Goal: Book appointment/travel/reservation

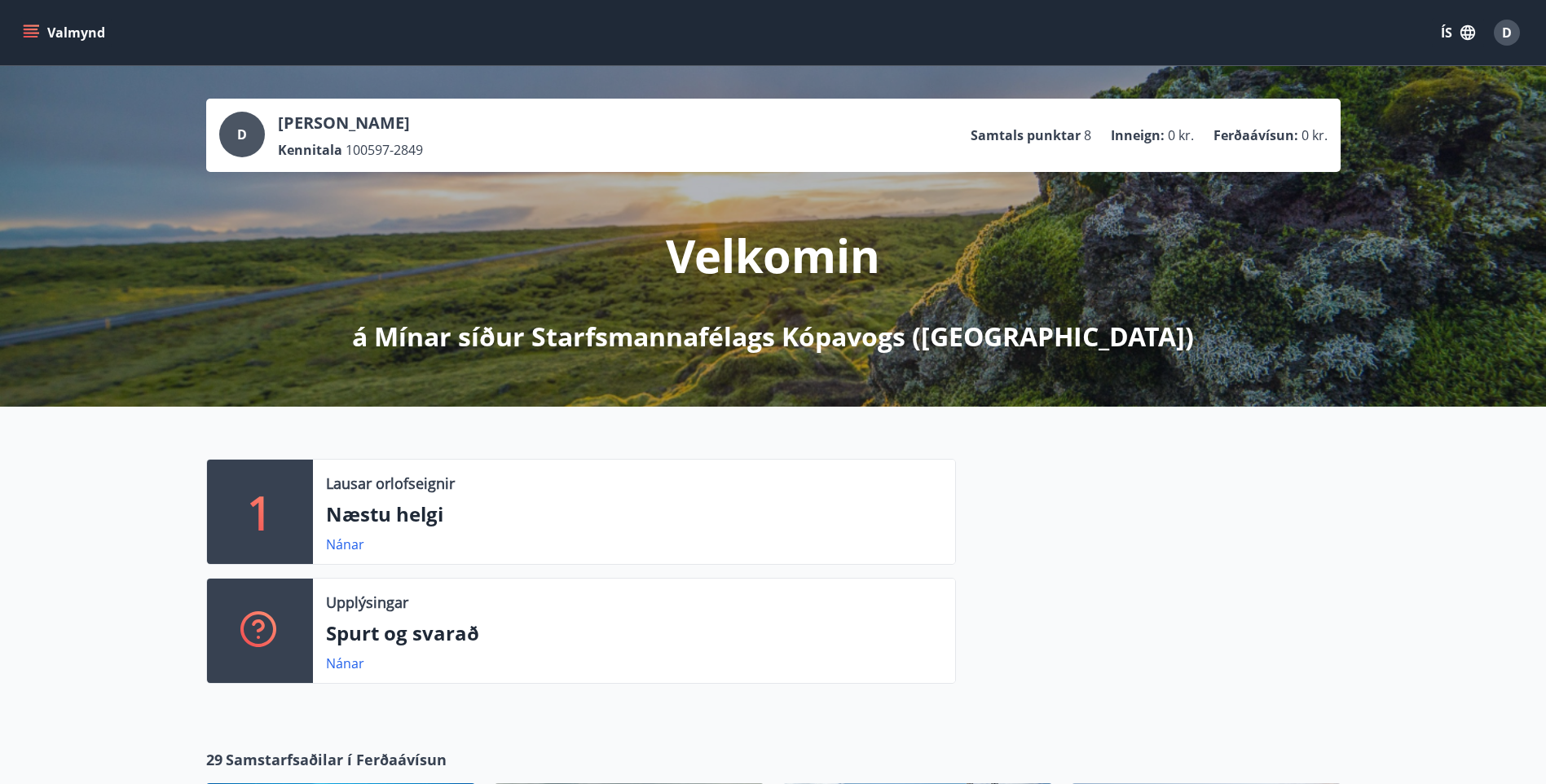
click at [38, 31] on icon "menu" at bounding box center [31, 32] width 16 height 16
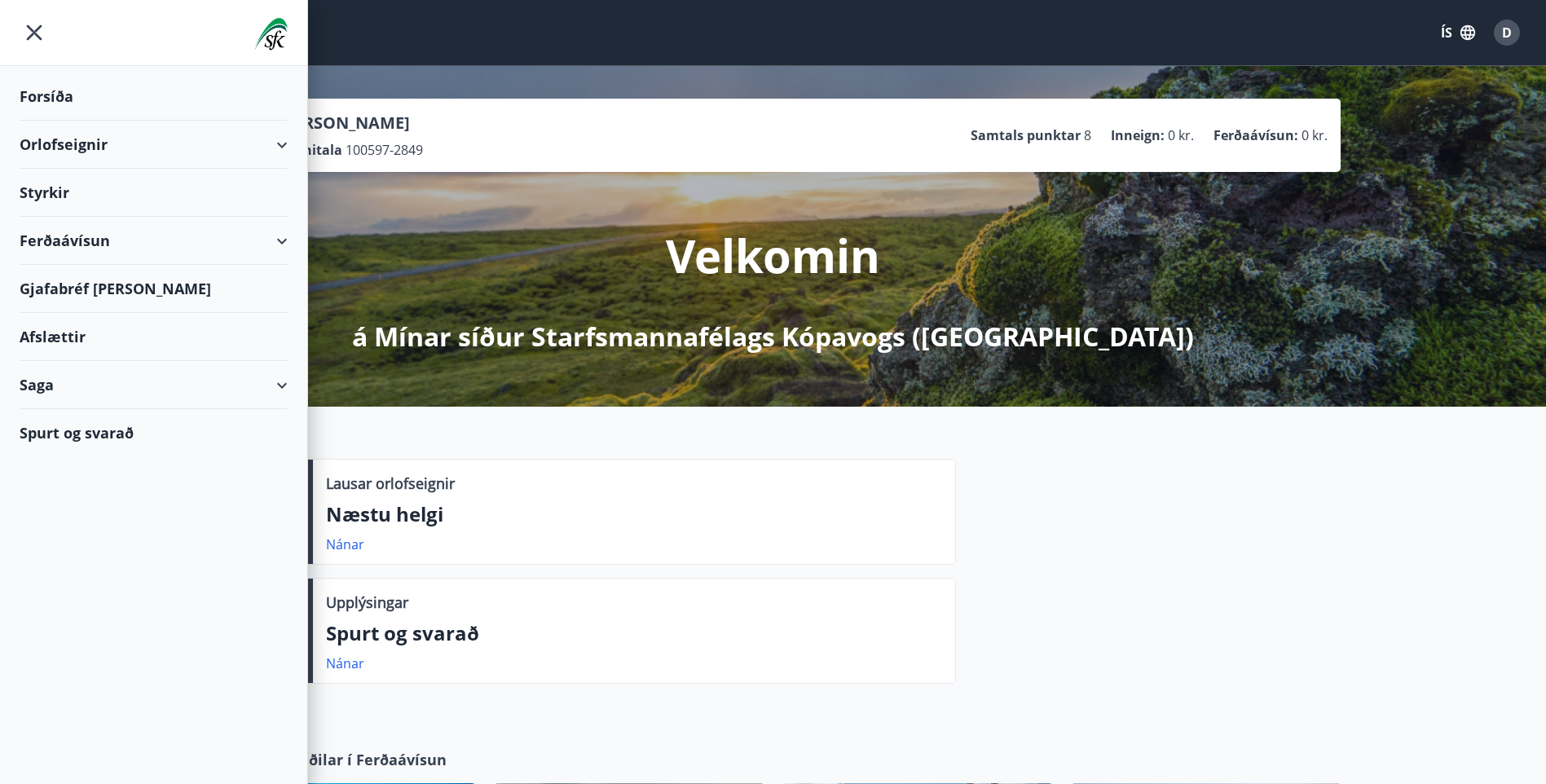
click at [69, 120] on div "Styrkir" at bounding box center [154, 97] width 268 height 48
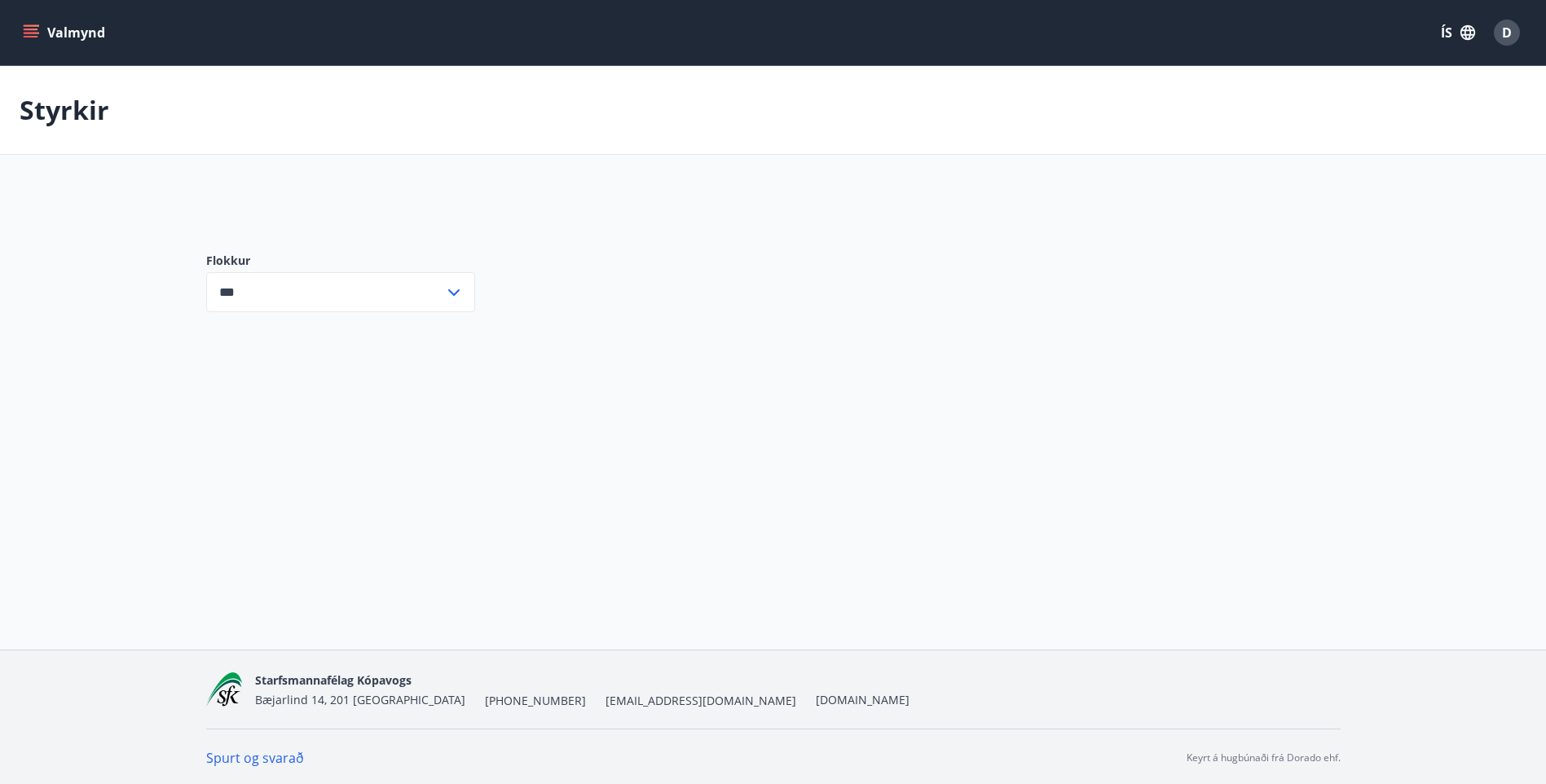
type input "***"
drag, startPoint x: 478, startPoint y: 430, endPoint x: 895, endPoint y: 475, distance: 419.4
click at [894, 477] on div "Valmynd ÍS D Styrkir Styrkir á vegum félagsins eru greiddir tvisvar í mánuði. F…" at bounding box center [773, 325] width 1546 height 649
click at [453, 317] on icon at bounding box center [454, 323] width 20 height 20
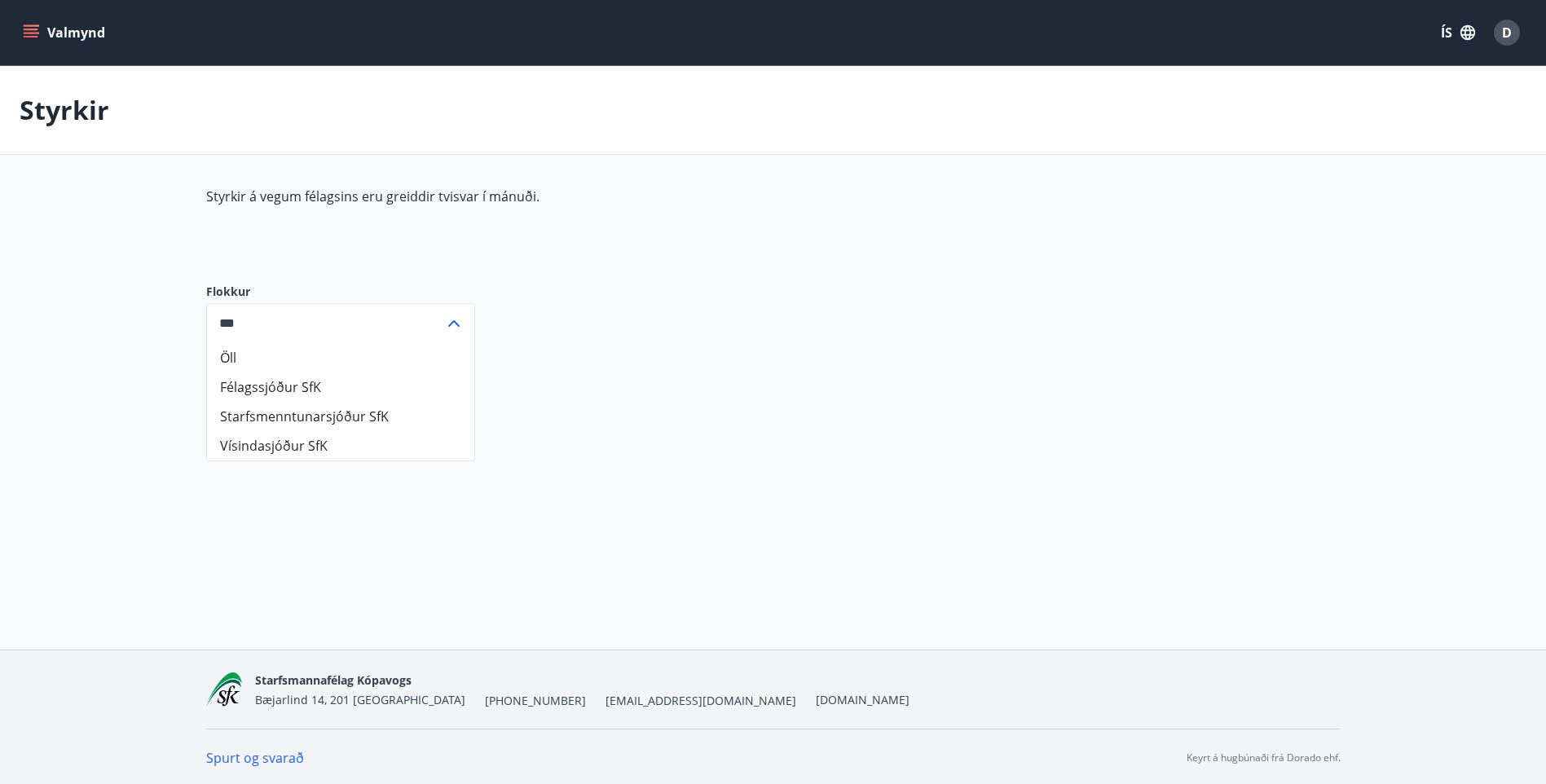
click at [683, 260] on div "Styrkir á vegum félagsins eru greiddir tvisvar í mánuði. Flokkur Öll Félagssjóð…" at bounding box center [773, 278] width 1134 height 181
click at [829, 354] on div "Styrkir á vegum félagsins eru greiddir tvisvar í mánuði. Flokkur Öll Félagssjóð…" at bounding box center [773, 278] width 1134 height 181
click at [460, 318] on icon at bounding box center [454, 323] width 20 height 20
click at [34, 26] on icon "menu" at bounding box center [32, 26] width 18 height 2
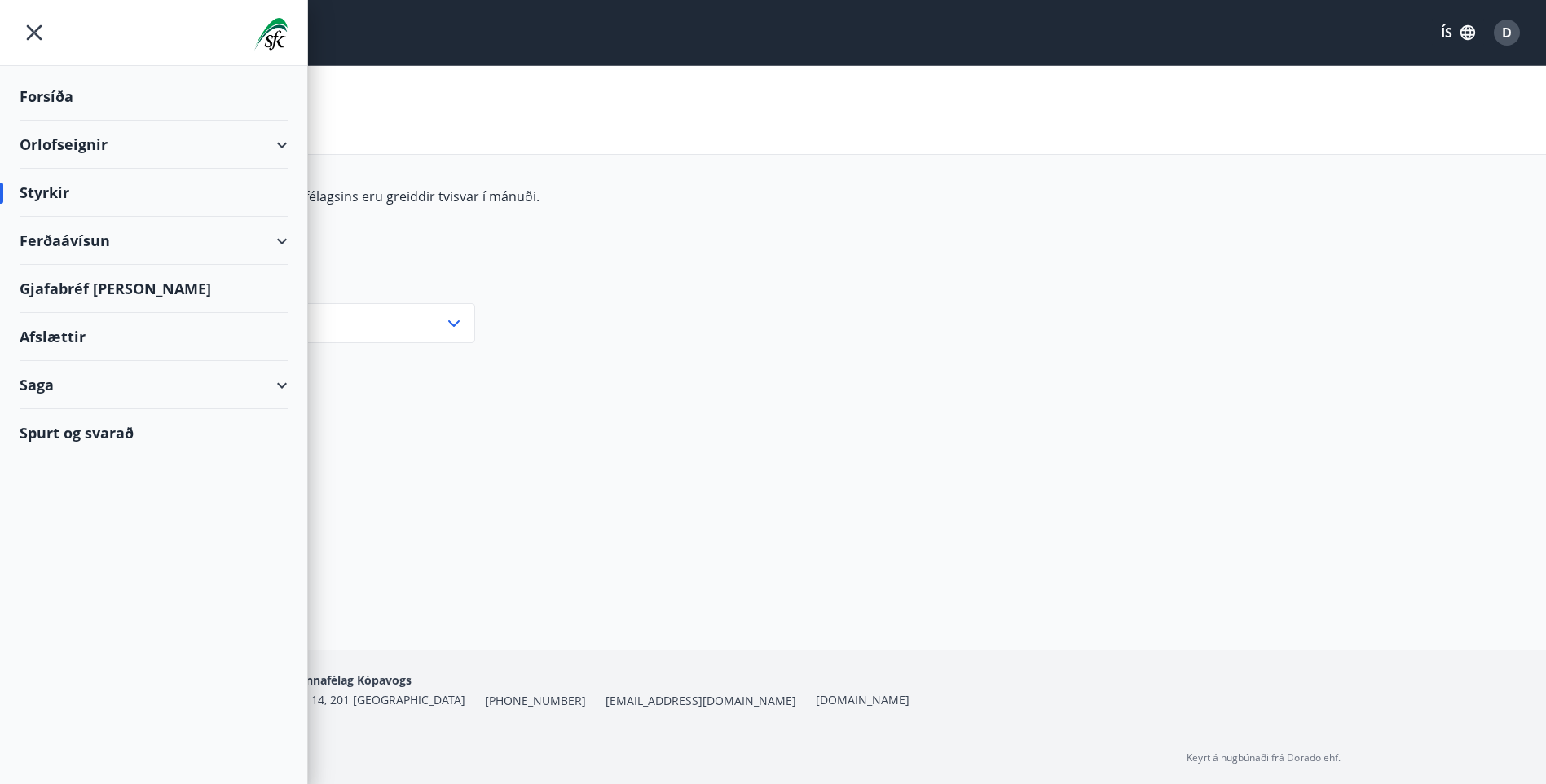
click at [82, 139] on div "Orlofseignir" at bounding box center [154, 144] width 268 height 48
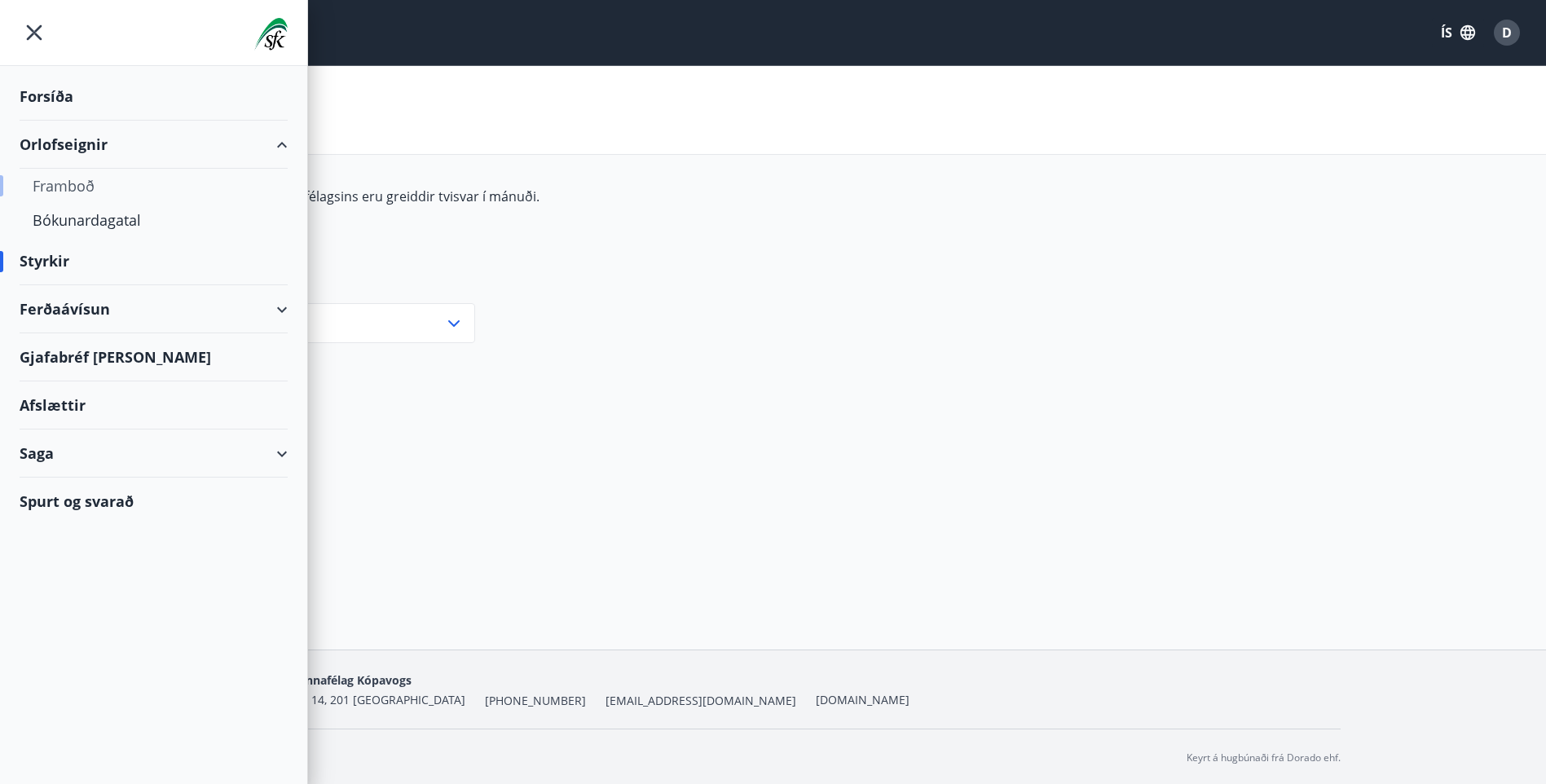
click at [76, 184] on div "Framboð" at bounding box center [153, 185] width 242 height 34
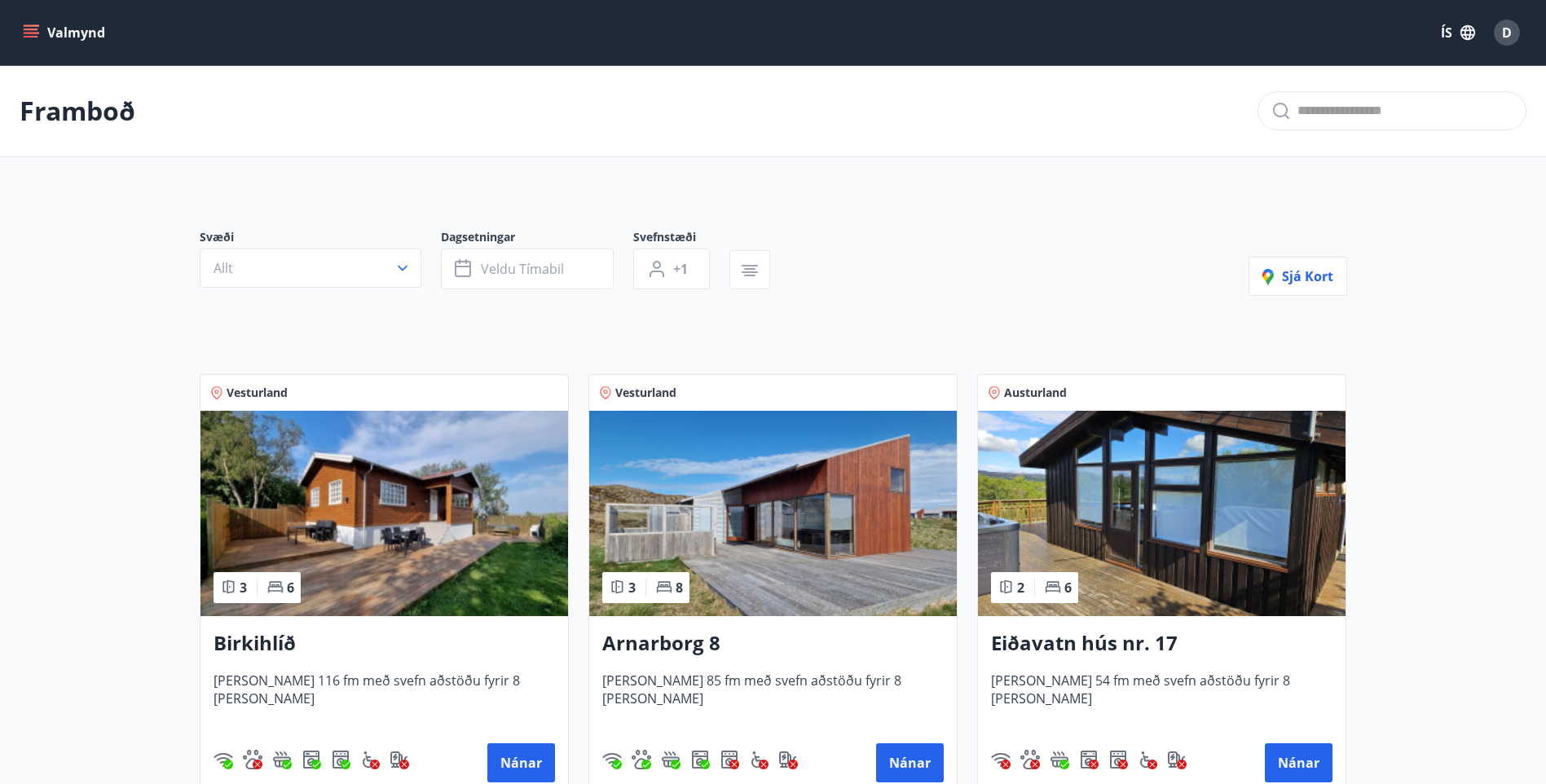
click at [32, 35] on icon "menu" at bounding box center [31, 32] width 16 height 16
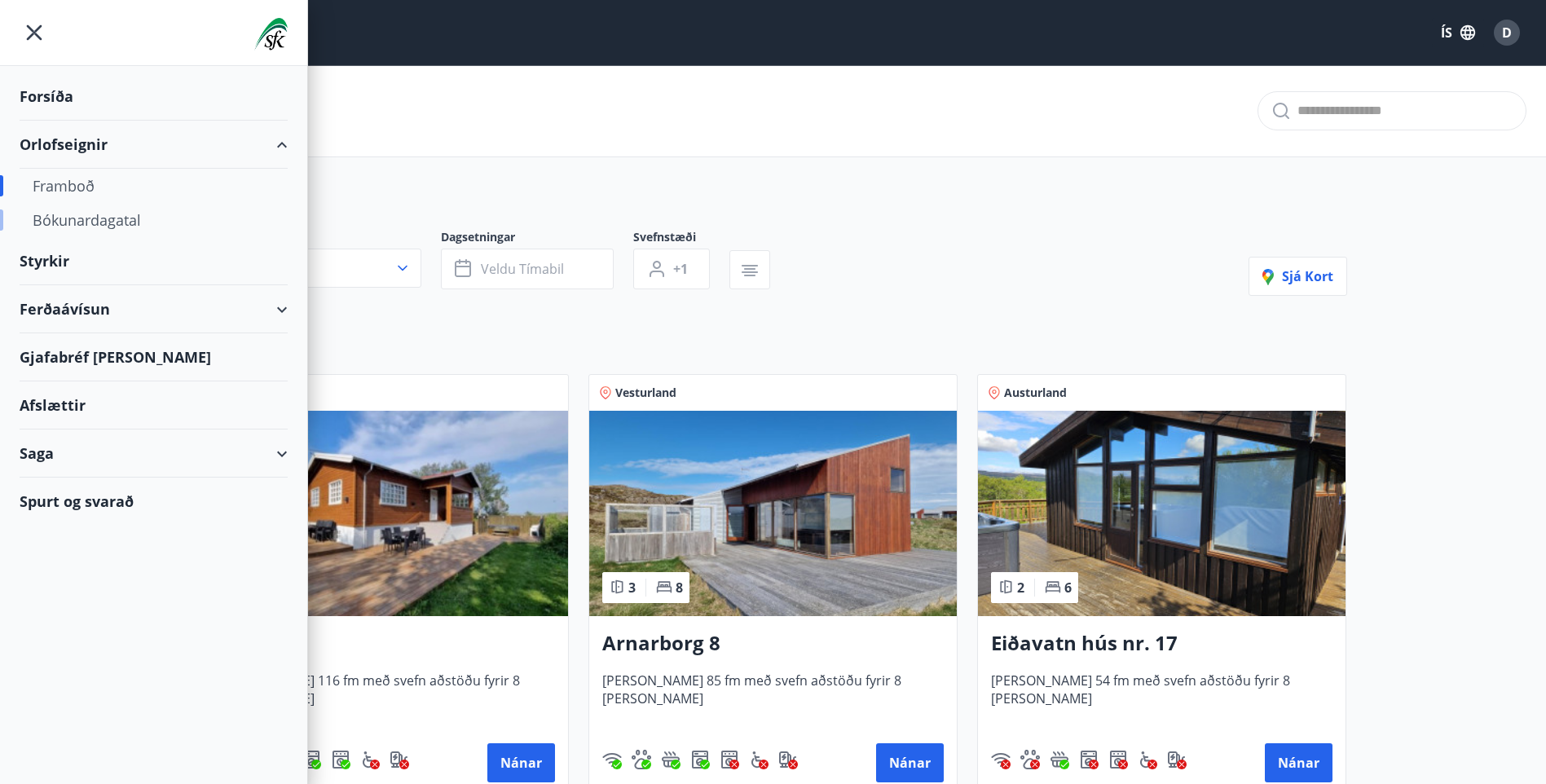
click at [109, 221] on div "Bókunardagatal" at bounding box center [153, 220] width 242 height 34
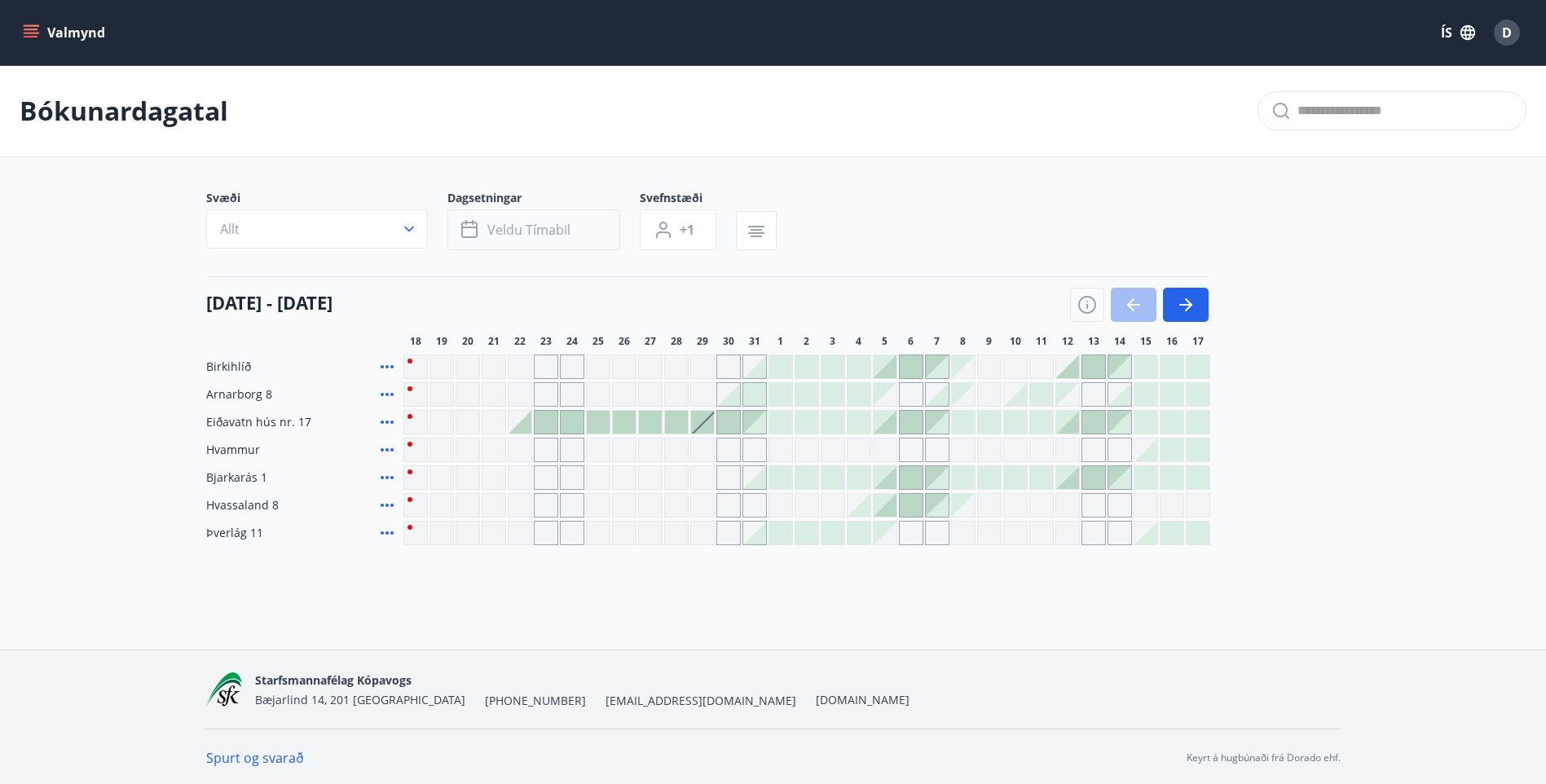
scroll to position [3, 0]
click at [709, 419] on div at bounding box center [702, 419] width 23 height 23
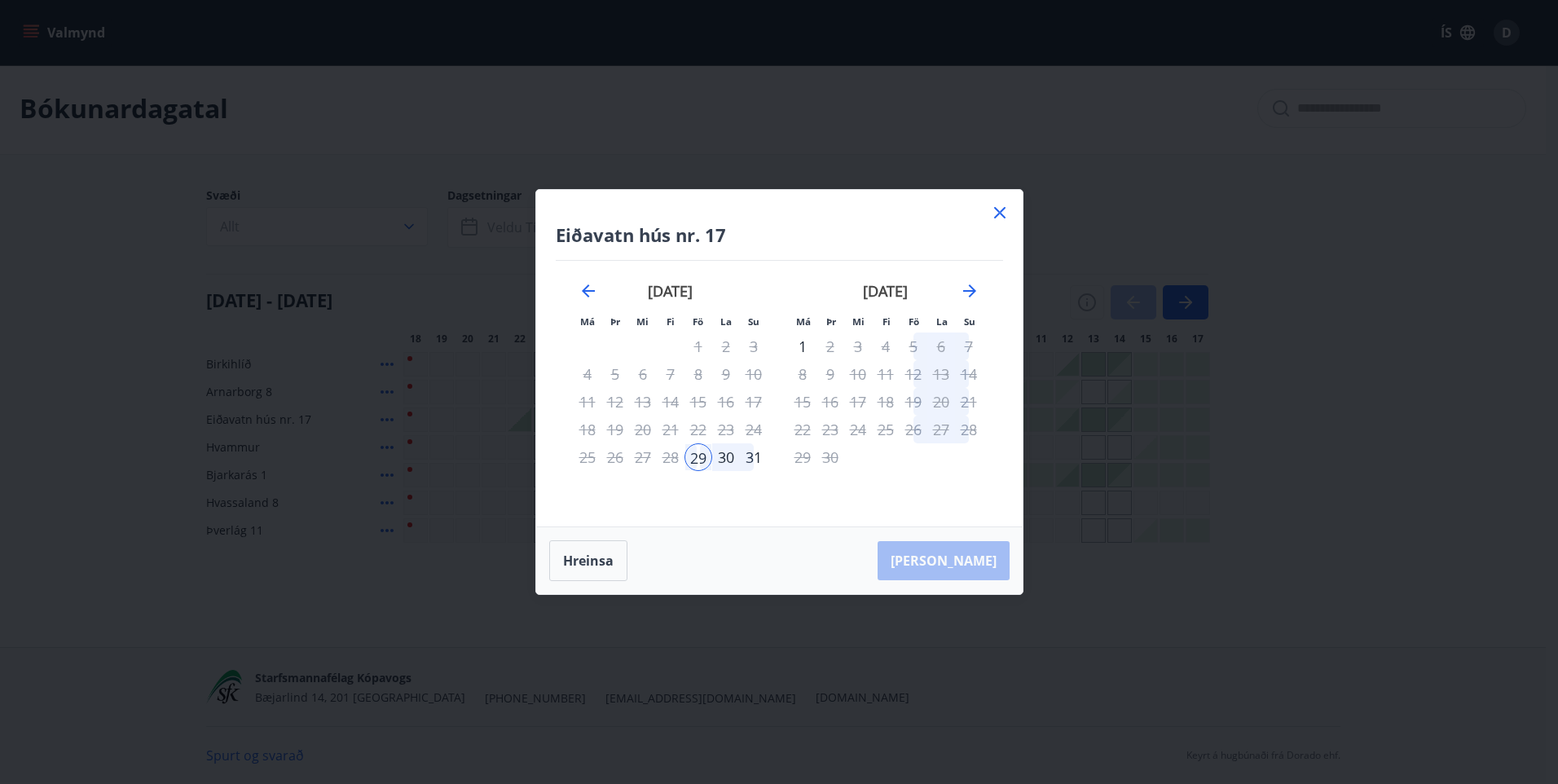
click at [802, 346] on div "1" at bounding box center [803, 346] width 27 height 27
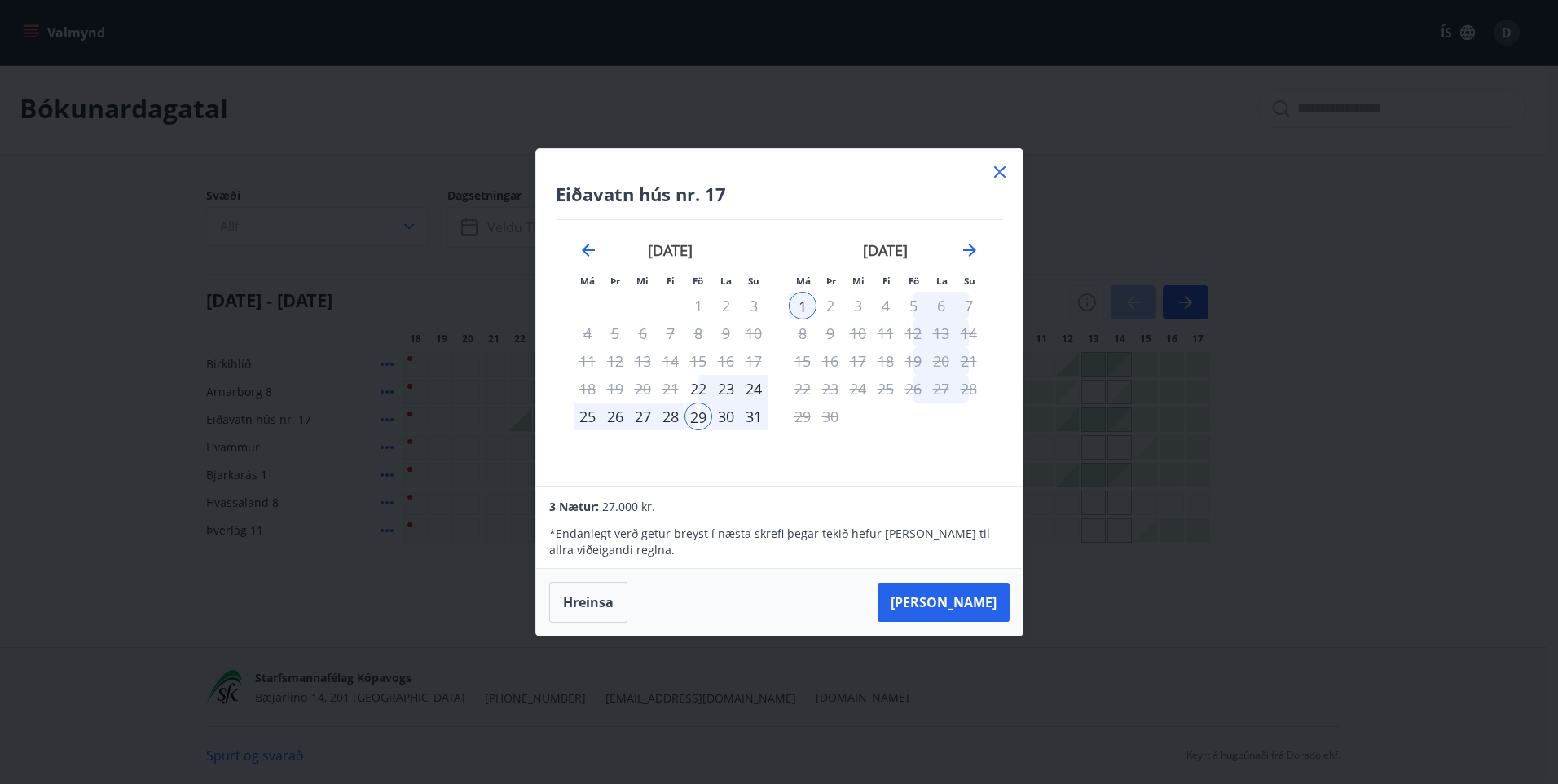
click at [943, 602] on button "[PERSON_NAME]" at bounding box center [944, 602] width 132 height 39
drag, startPoint x: 1467, startPoint y: 63, endPoint x: 1339, endPoint y: 63, distance: 128.0
click at [1339, 63] on div "Staða þín uppfyllir ekki skilyrði" at bounding box center [1423, 79] width 244 height 47
drag, startPoint x: 1391, startPoint y: 82, endPoint x: 1347, endPoint y: 70, distance: 45.6
click at [1347, 70] on p "Staða þín uppfyllir ekki skilyrði" at bounding box center [1415, 79] width 144 height 32
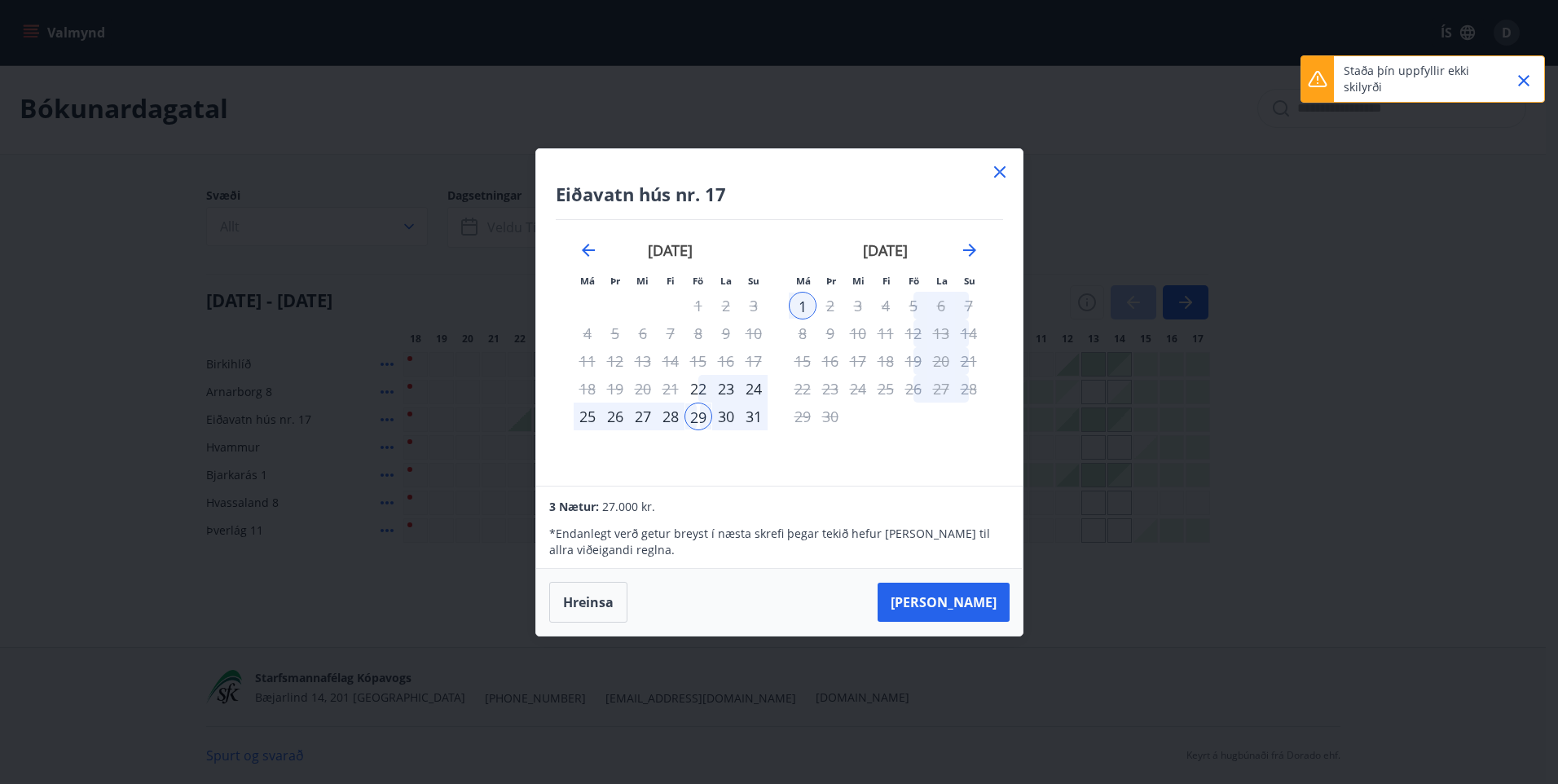
click at [1519, 75] on icon "Close" at bounding box center [1524, 80] width 20 height 20
click at [998, 174] on icon at bounding box center [999, 172] width 11 height 11
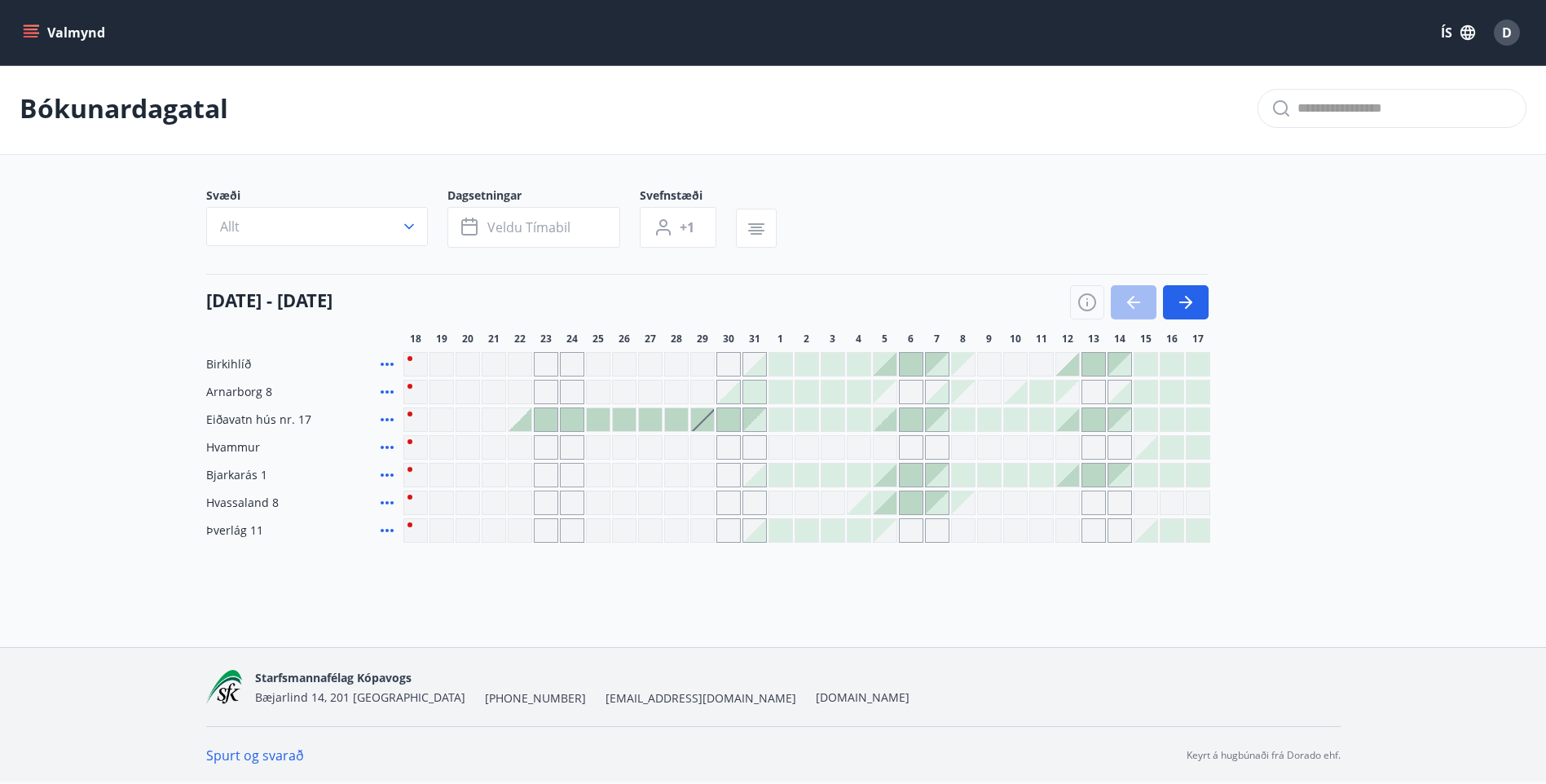
click at [18, 28] on div "Valmynd ÍS D" at bounding box center [773, 32] width 1546 height 65
click at [46, 19] on button "Valmynd" at bounding box center [66, 32] width 92 height 29
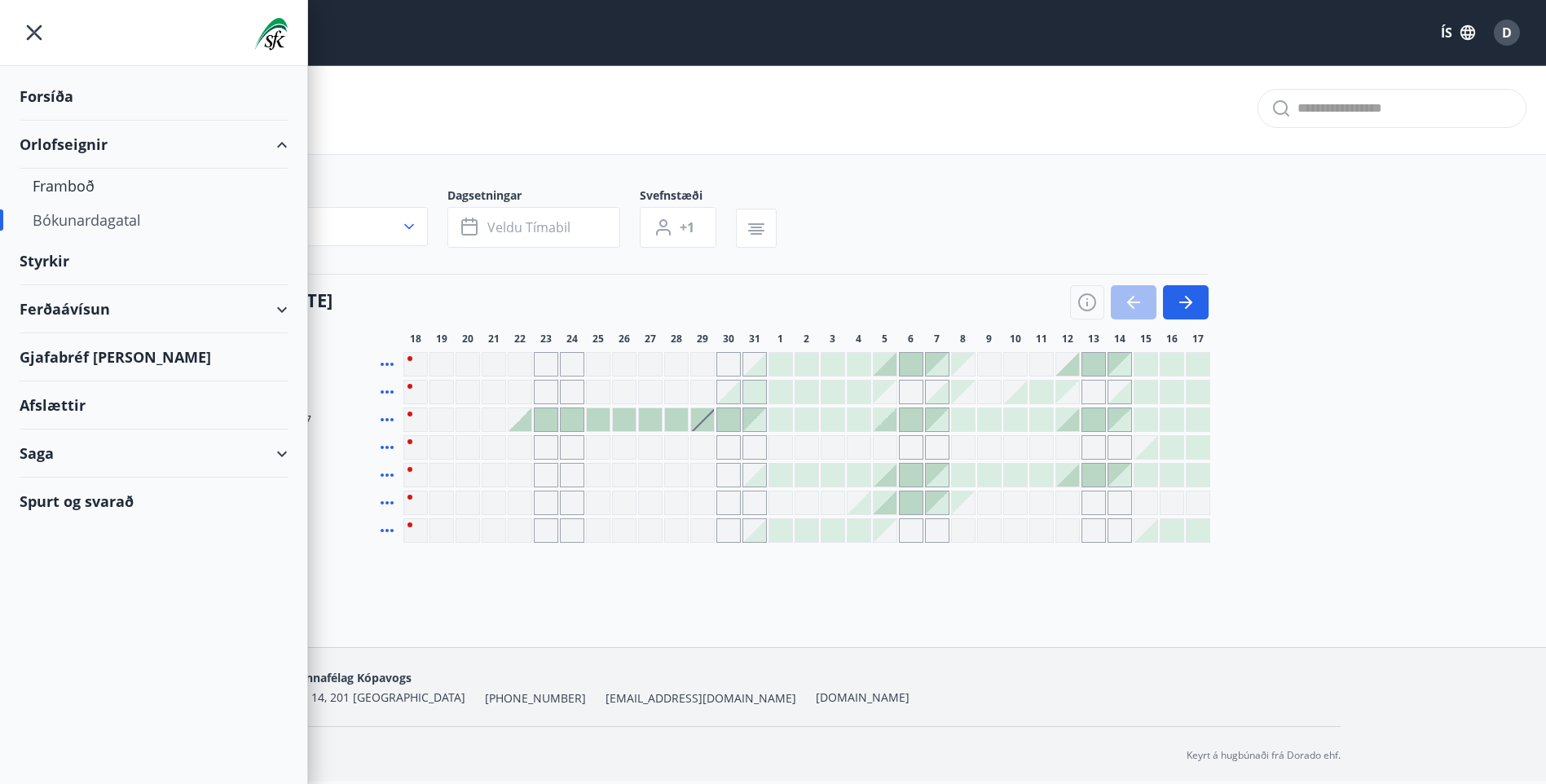
click at [151, 462] on div "Saga" at bounding box center [154, 453] width 268 height 48
click at [64, 656] on div "Styrkjasaga" at bounding box center [153, 665] width 242 height 34
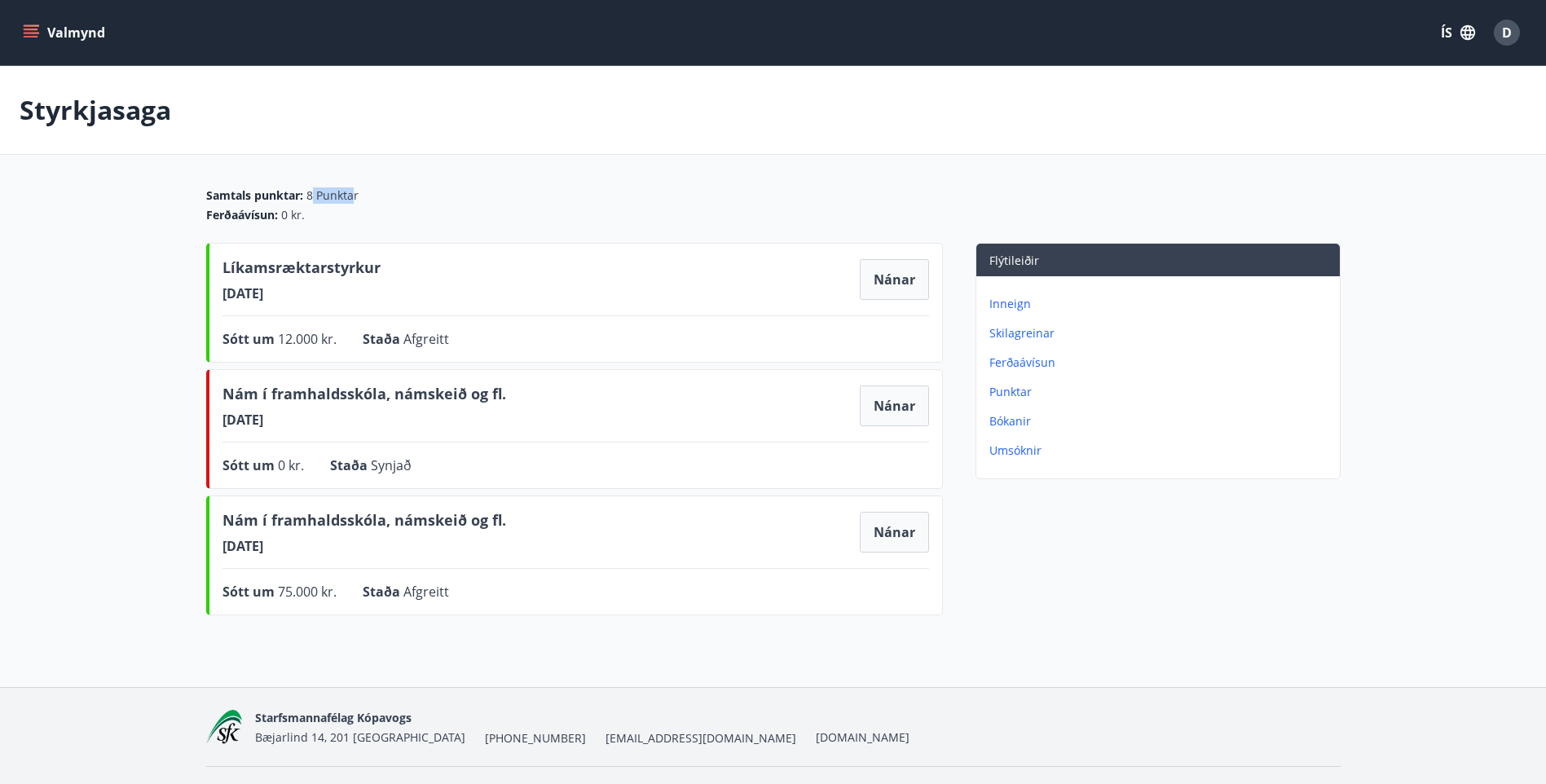
drag, startPoint x: 311, startPoint y: 196, endPoint x: 354, endPoint y: 188, distance: 43.7
click at [354, 188] on span "8 Punktar" at bounding box center [332, 195] width 52 height 16
drag, startPoint x: 354, startPoint y: 188, endPoint x: 369, endPoint y: 191, distance: 15.3
click at [369, 188] on div "Samtals punktar : 8 Punktar" at bounding box center [773, 195] width 1134 height 16
click at [306, 52] on div "Valmynd ÍS D" at bounding box center [773, 32] width 1546 height 65
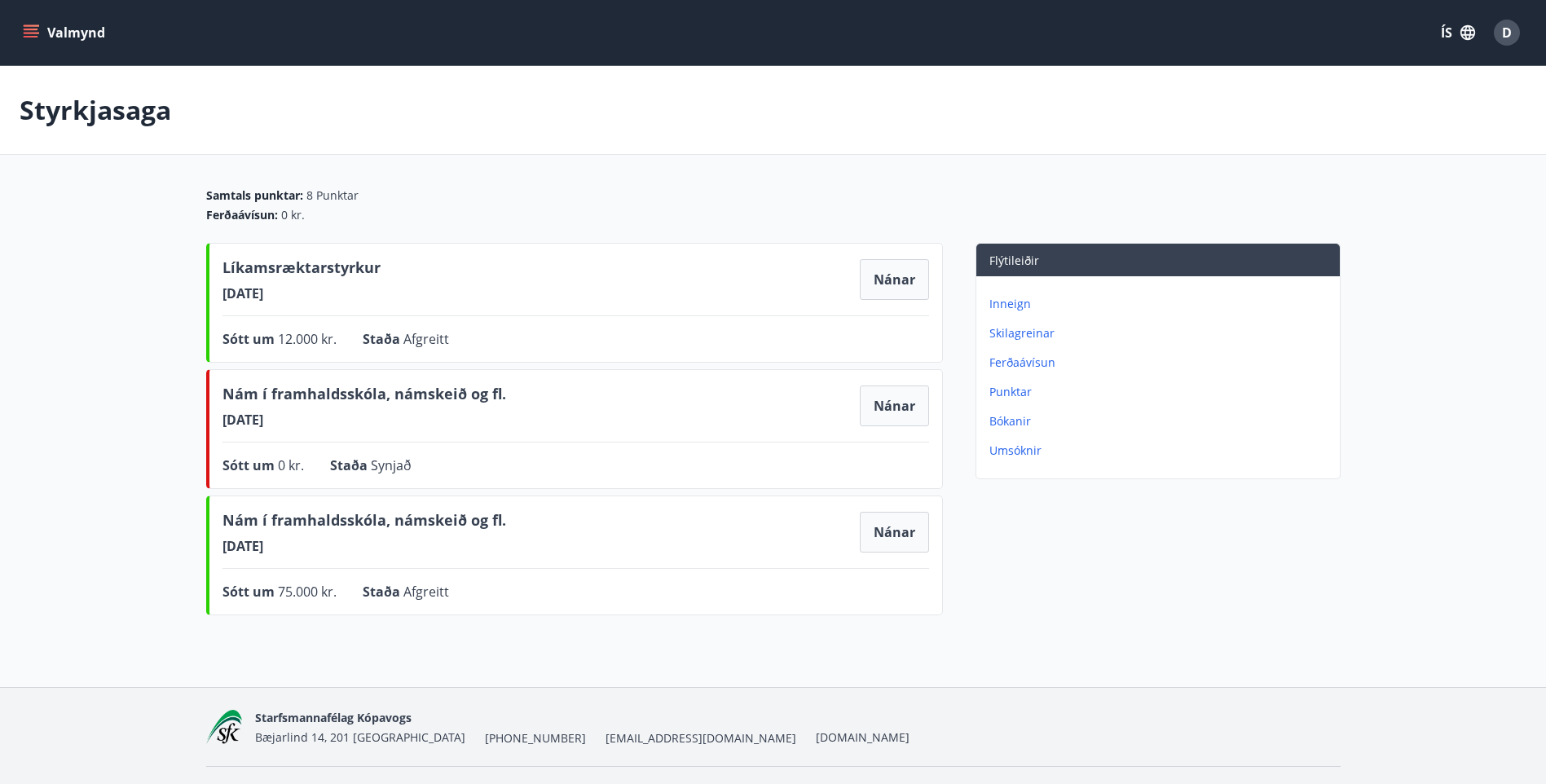
click at [26, 26] on icon "menu" at bounding box center [31, 32] width 16 height 16
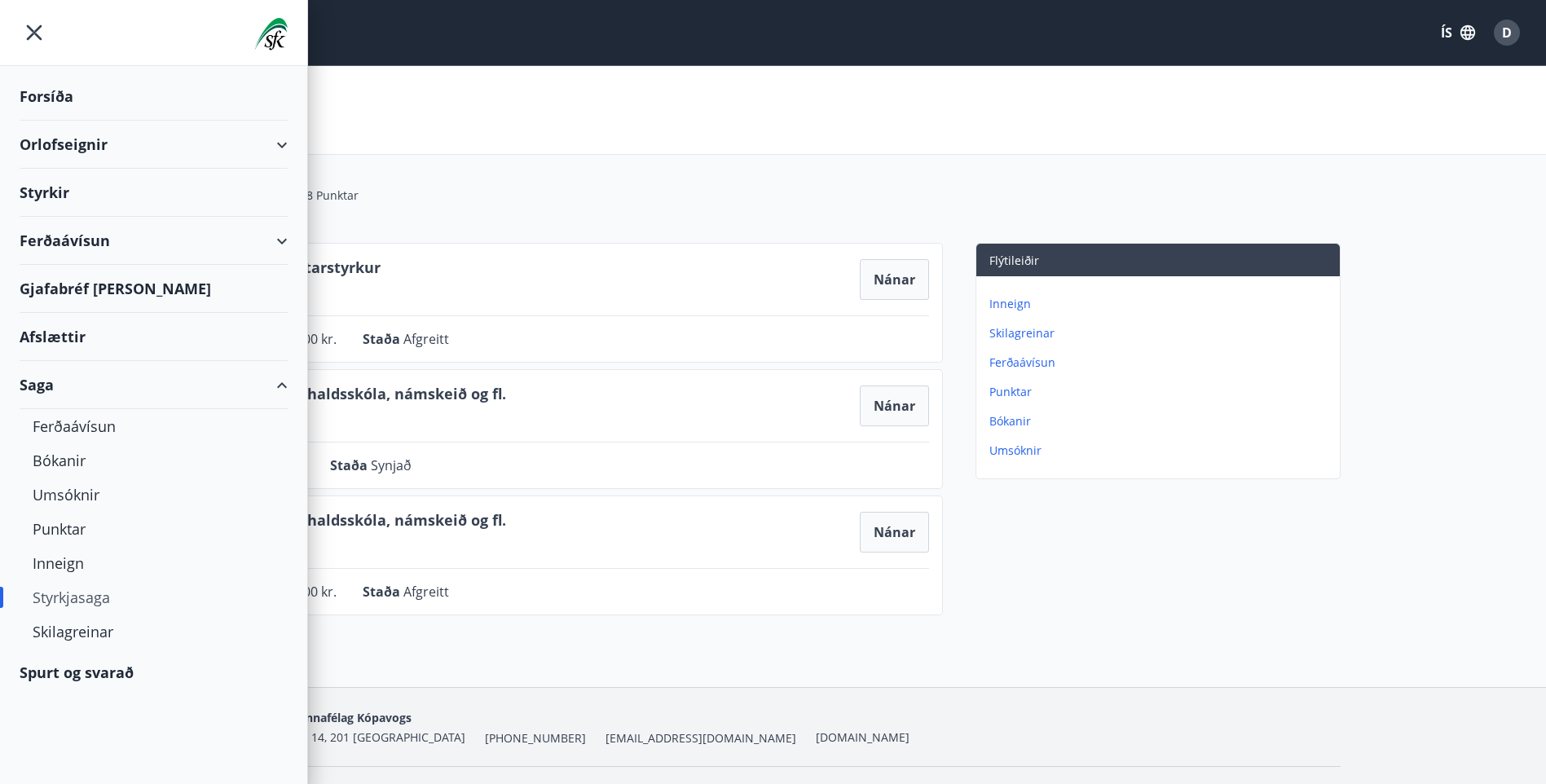
click at [264, 235] on div "Ferðaávísun" at bounding box center [154, 241] width 268 height 48
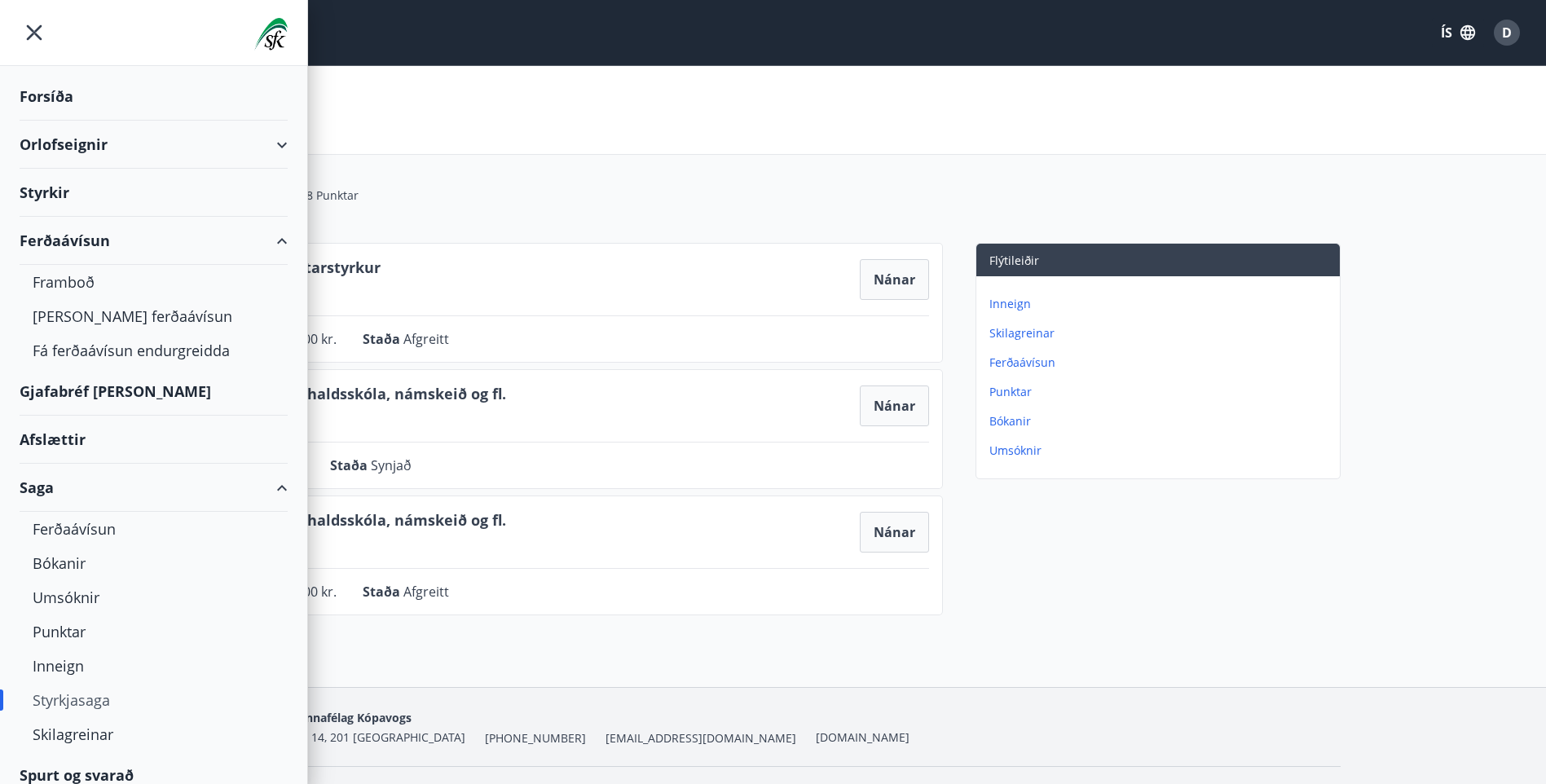
click at [264, 235] on div "Ferðaávísun" at bounding box center [154, 241] width 268 height 48
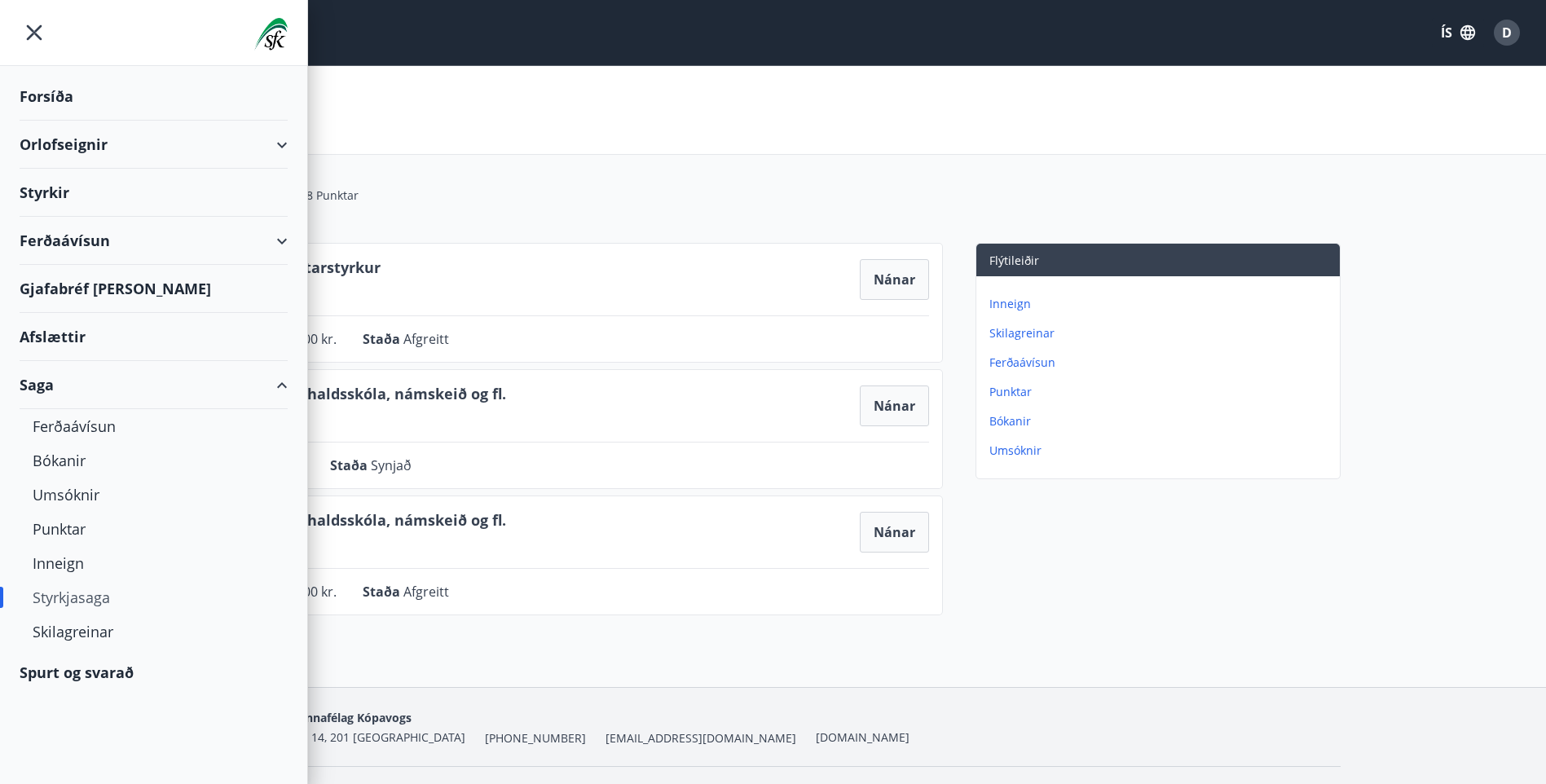
click at [44, 29] on icon "menu" at bounding box center [34, 32] width 29 height 29
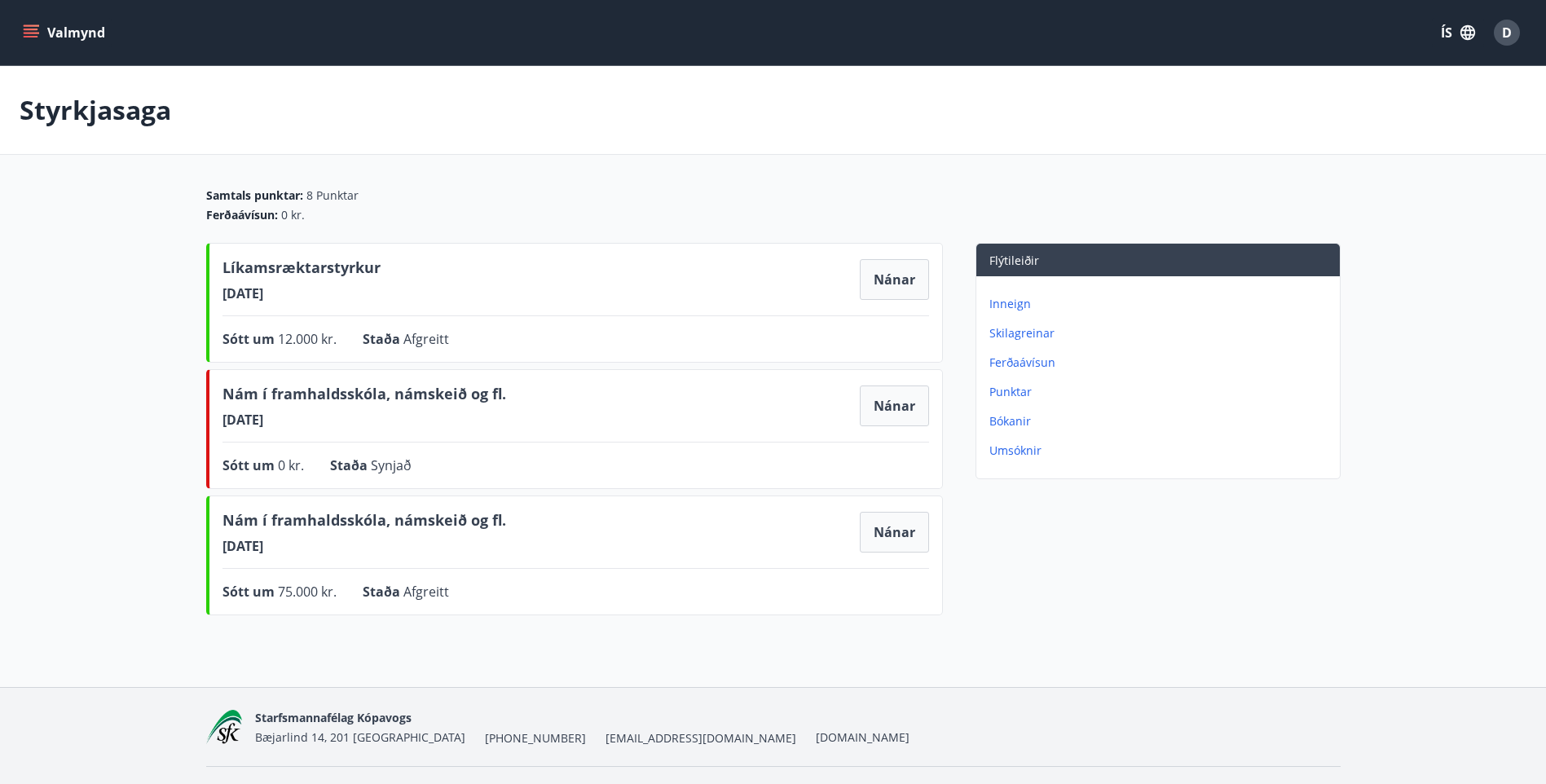
click at [33, 23] on button "Valmynd" at bounding box center [66, 32] width 92 height 29
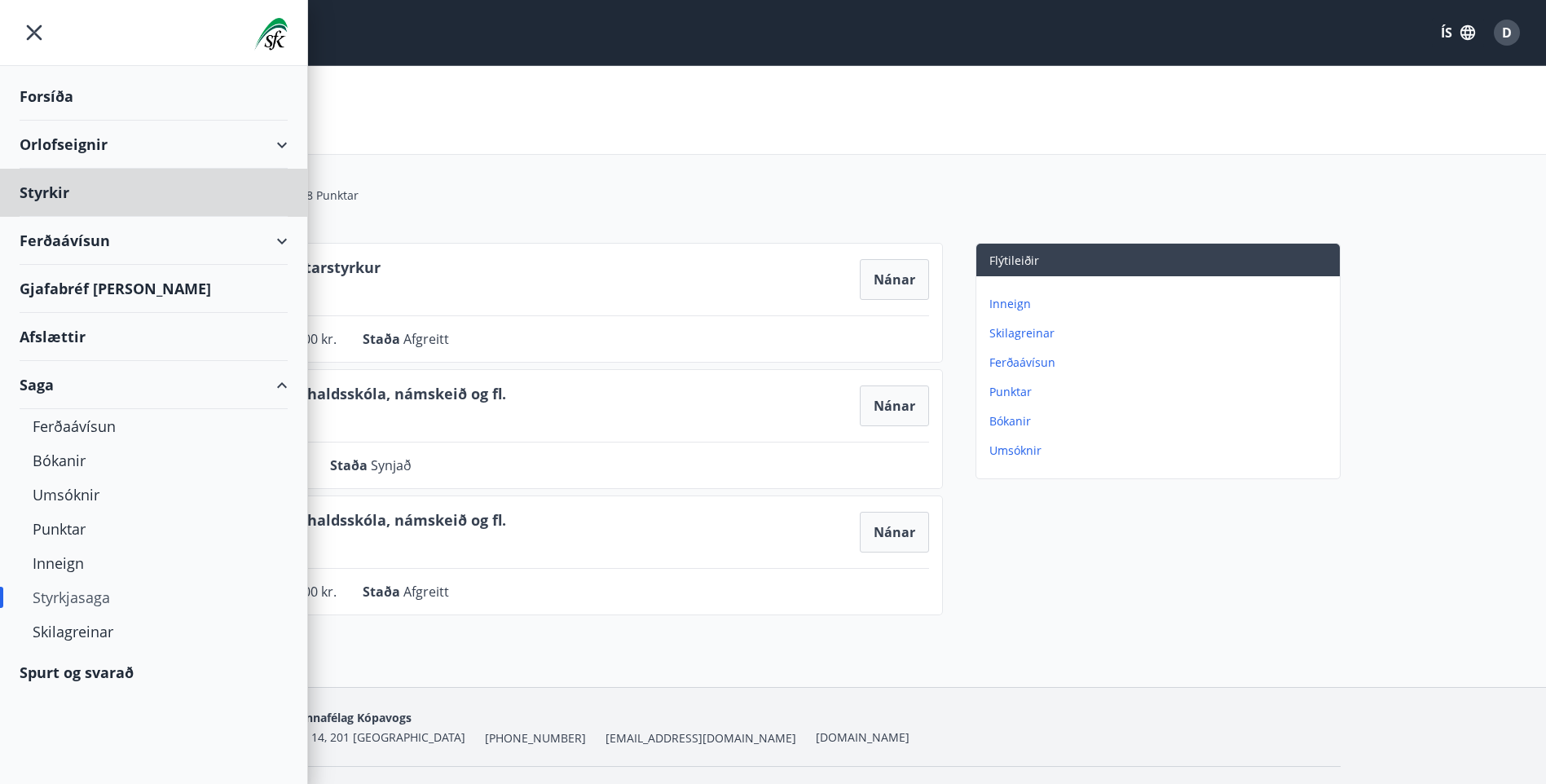
click at [57, 86] on div "Forsíða" at bounding box center [154, 97] width 268 height 48
